Goal: Transaction & Acquisition: Obtain resource

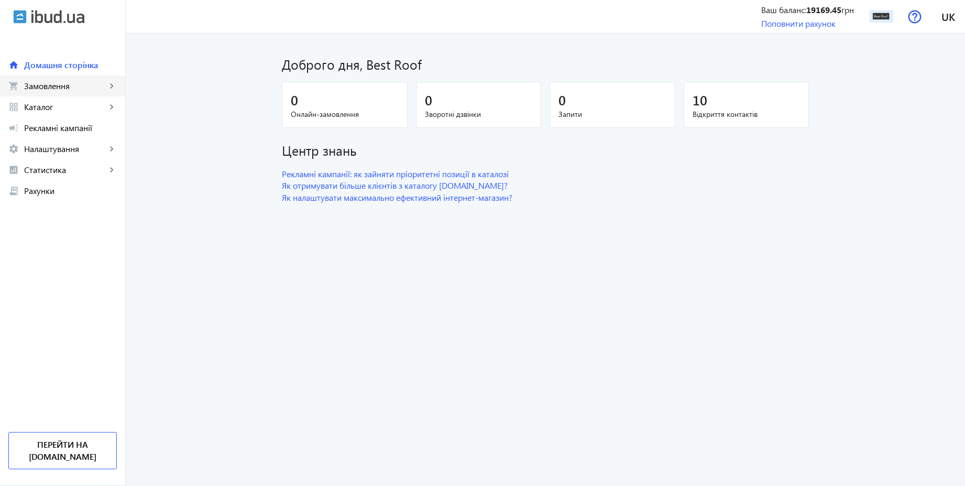
click at [60, 90] on span "Замовлення" at bounding box center [65, 86] width 82 height 10
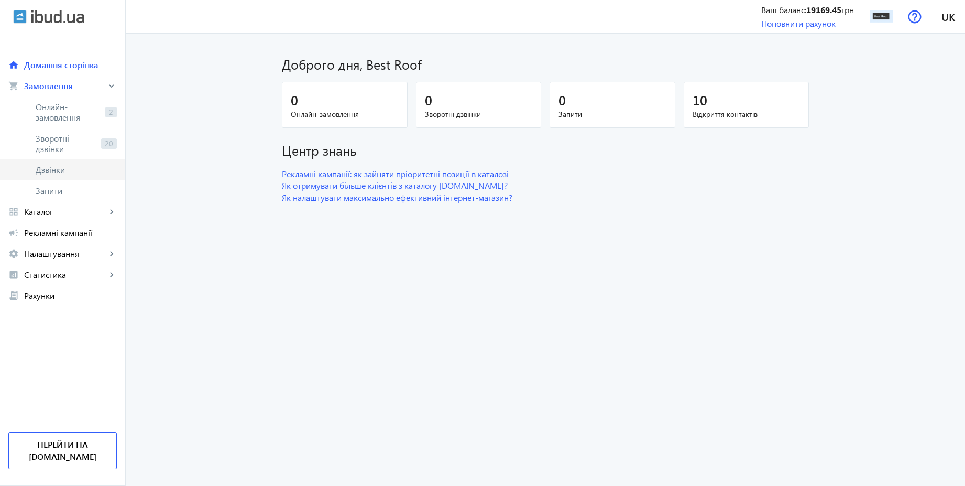
click at [59, 166] on span "Дзвінки" at bounding box center [76, 169] width 81 height 10
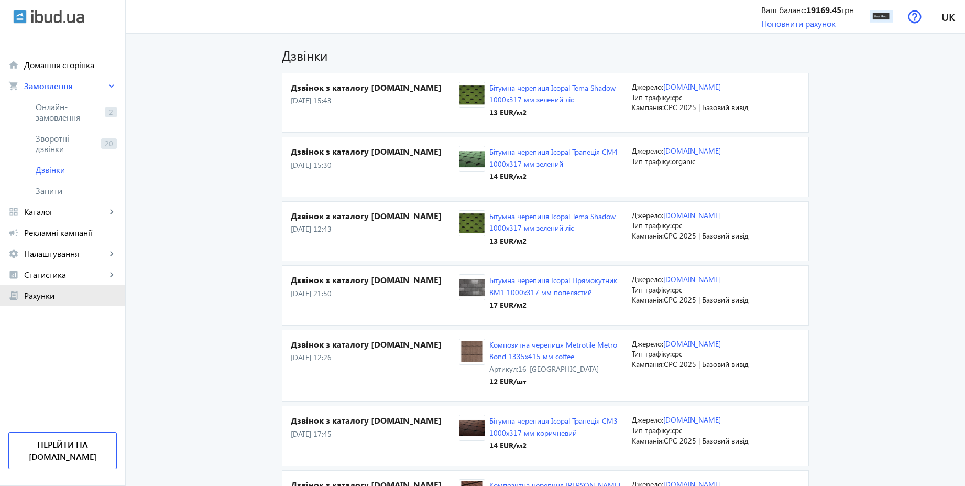
click at [44, 296] on span "Рахунки" at bounding box center [70, 295] width 93 height 10
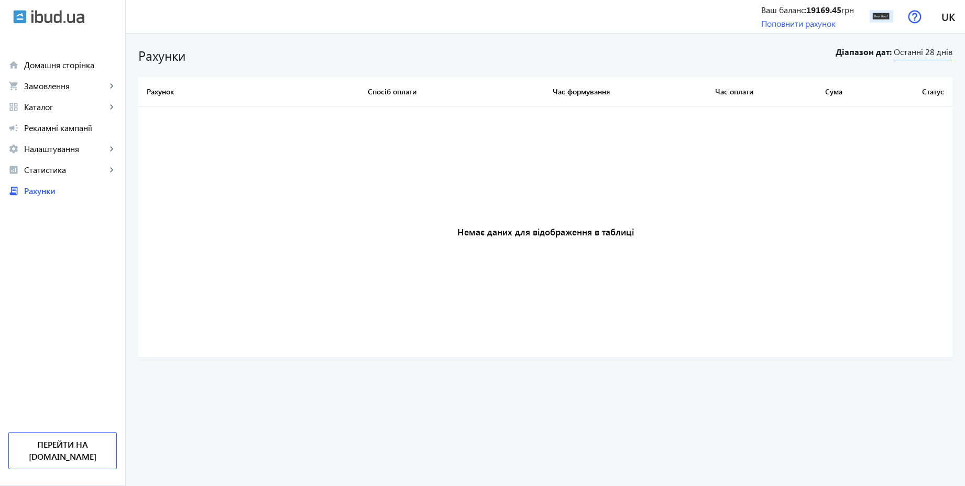
click at [947, 54] on span "Останні 28 днів" at bounding box center [923, 53] width 59 height 14
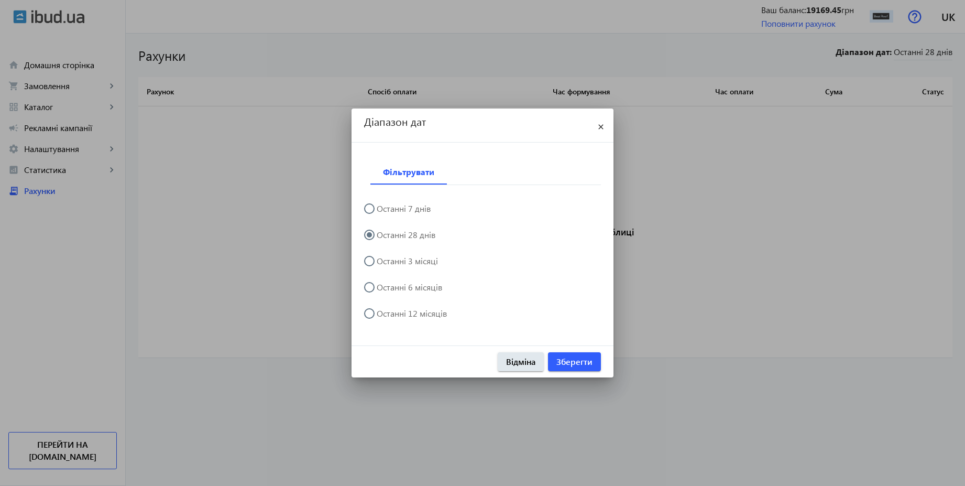
click at [426, 258] on label "Останні 3 місяці" at bounding box center [406, 261] width 63 height 8
click at [385, 258] on input "Останні 3 місяці" at bounding box center [374, 266] width 21 height 21
radio input "true"
click at [583, 361] on span "Зберегти" at bounding box center [574, 362] width 36 height 12
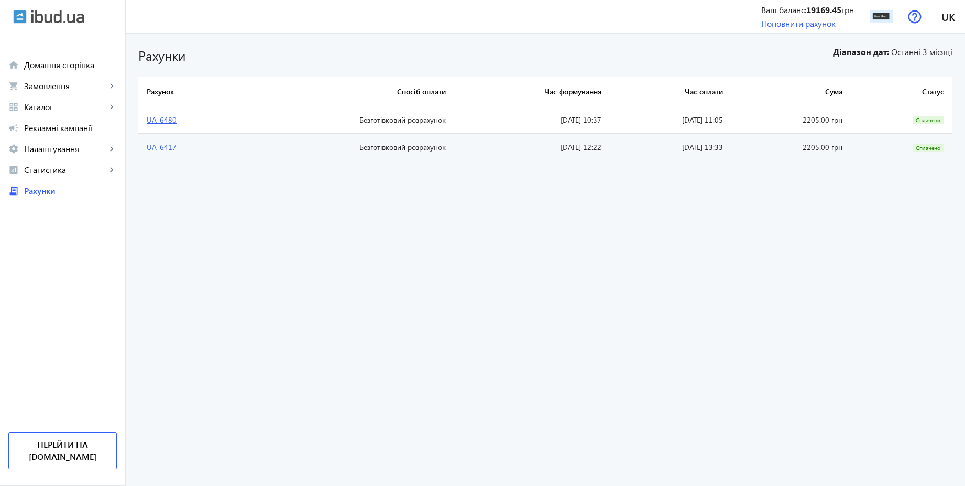
click at [158, 121] on link "UA-6480" at bounding box center [162, 120] width 30 height 10
click at [780, 26] on link "Поповнити рахунок" at bounding box center [798, 23] width 74 height 11
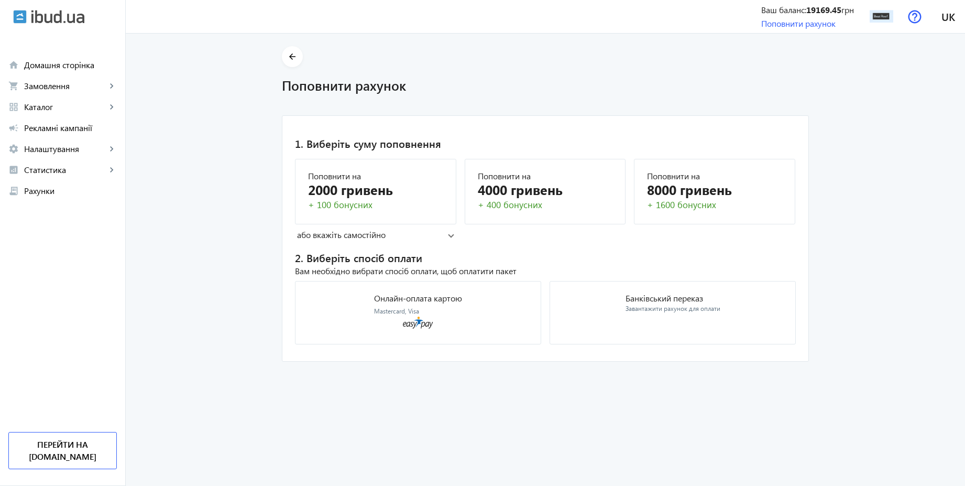
click at [364, 239] on mat-panel-title "або вкажіть самостійно" at bounding box center [372, 235] width 151 height 12
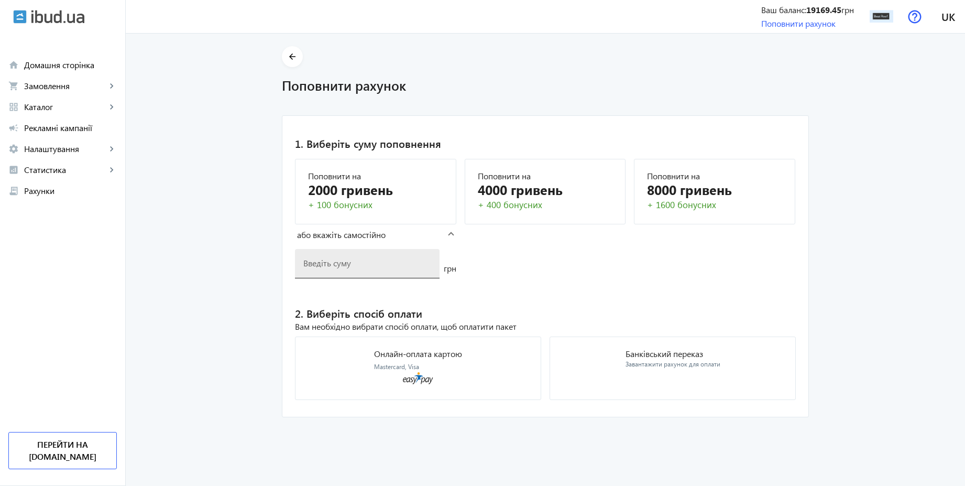
click at [350, 268] on div at bounding box center [367, 263] width 128 height 29
type input "2205"
click at [737, 367] on mat-card "Банківський переказ Завантажити рахунок для оплати" at bounding box center [673, 367] width 246 height 63
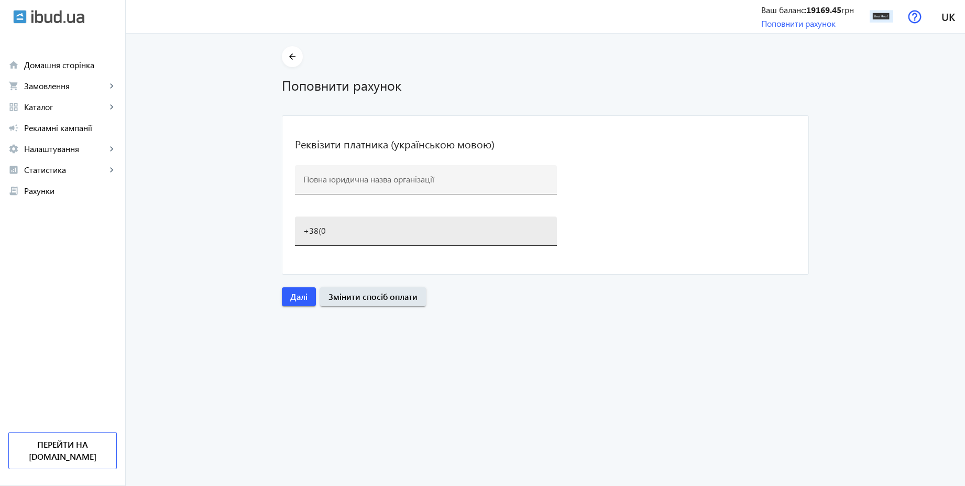
click at [338, 227] on input "+38(0" at bounding box center [425, 230] width 245 height 11
type input "[PHONE_NUMBER]"
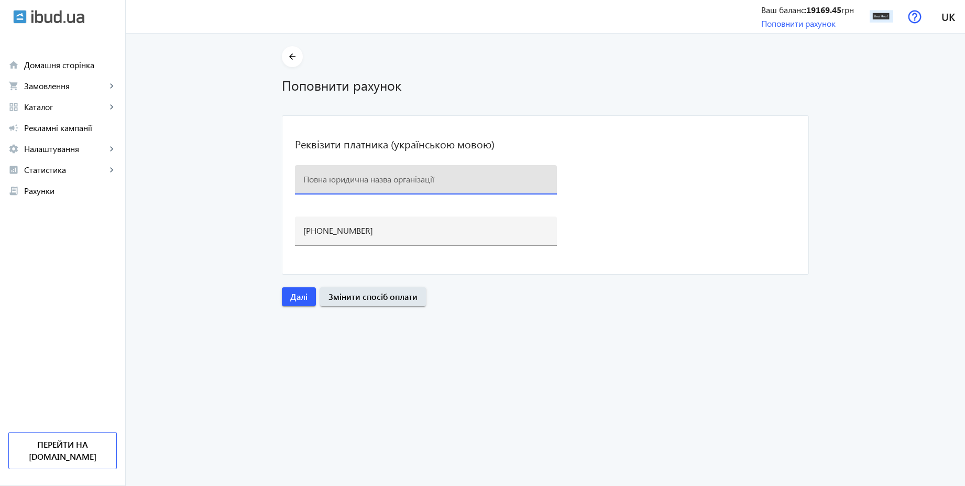
click at [366, 177] on input at bounding box center [425, 178] width 245 height 11
paste input "BEST ROOF"
type input "BEST ROOF"
click at [648, 151] on mat-card "Реквізити платника (українською мовою) BEST ROOF [PHONE_NUMBER]" at bounding box center [545, 194] width 527 height 159
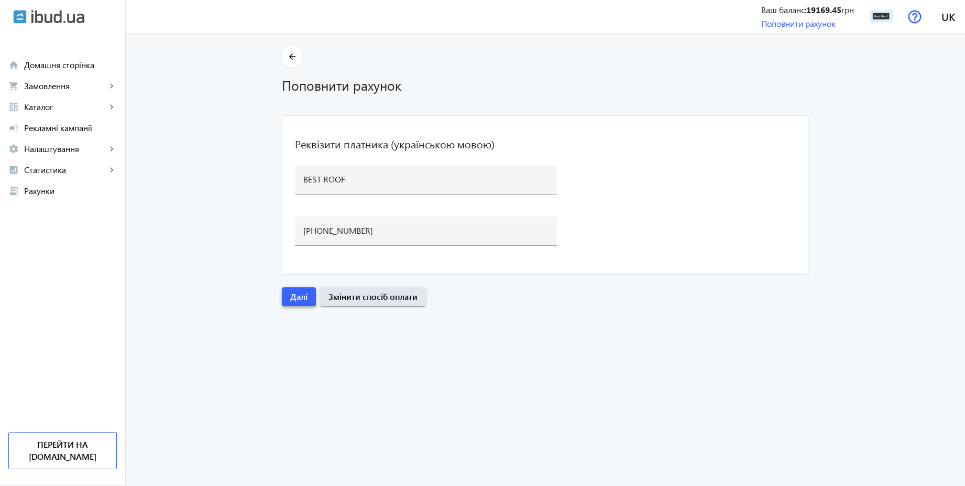
click at [296, 302] on span "button" at bounding box center [299, 296] width 34 height 25
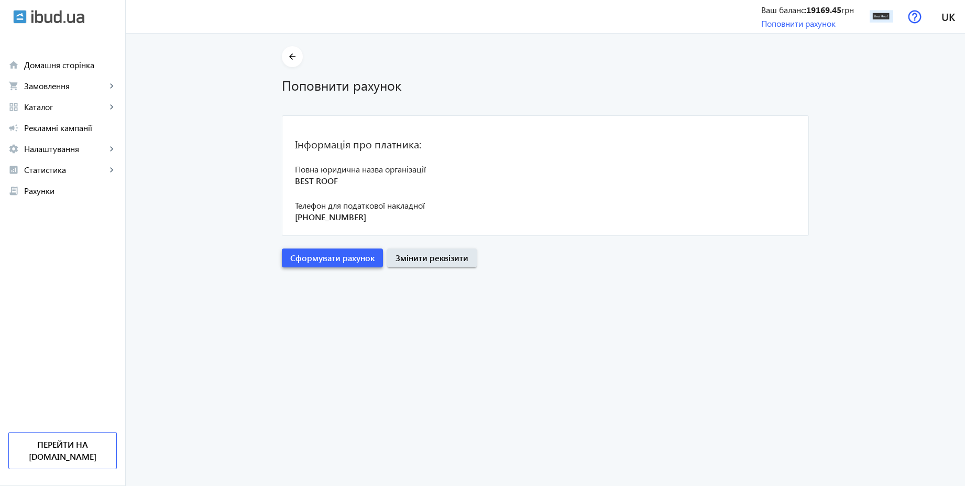
click at [336, 260] on span "Сформувати рахунок" at bounding box center [332, 258] width 84 height 12
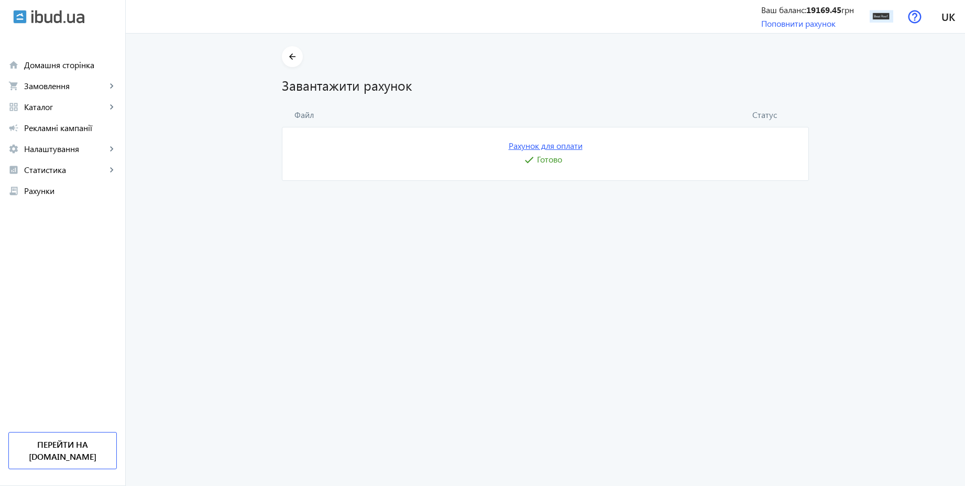
click at [536, 145] on link "Рахунок для оплати" at bounding box center [546, 146] width 74 height 12
